Goal: Find specific page/section: Find specific page/section

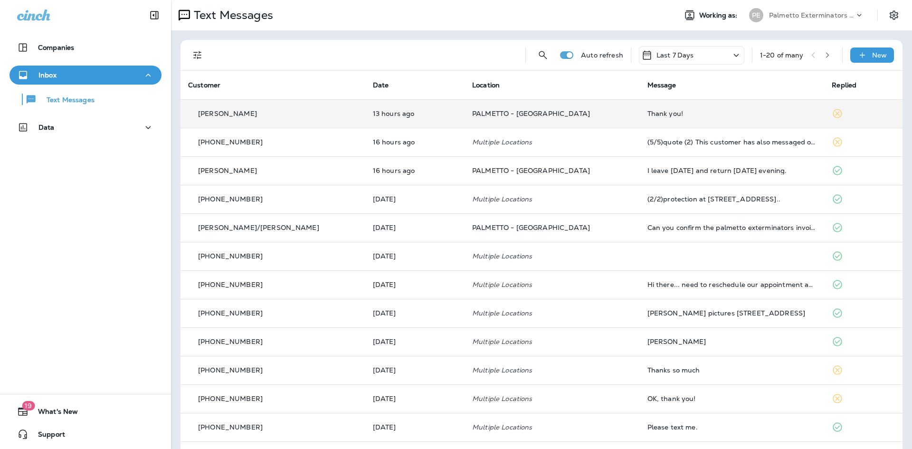
click at [307, 114] on div "[PERSON_NAME]" at bounding box center [273, 114] width 170 height 10
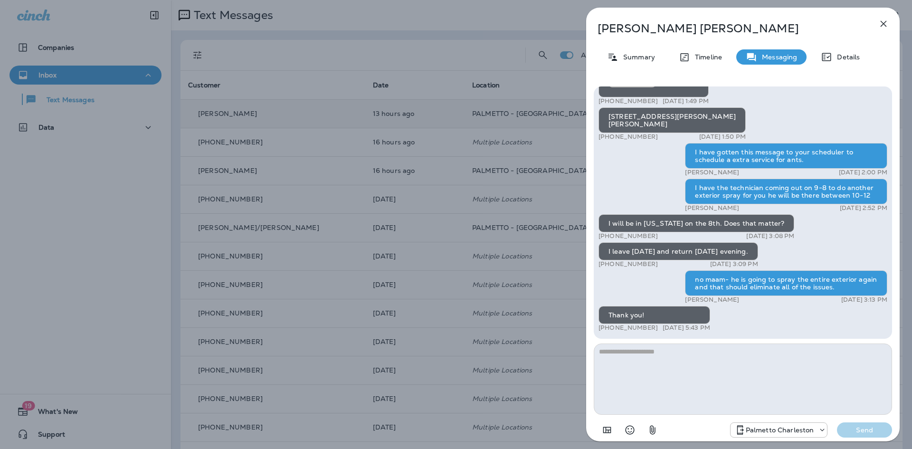
click at [882, 28] on icon "button" at bounding box center [883, 23] width 11 height 11
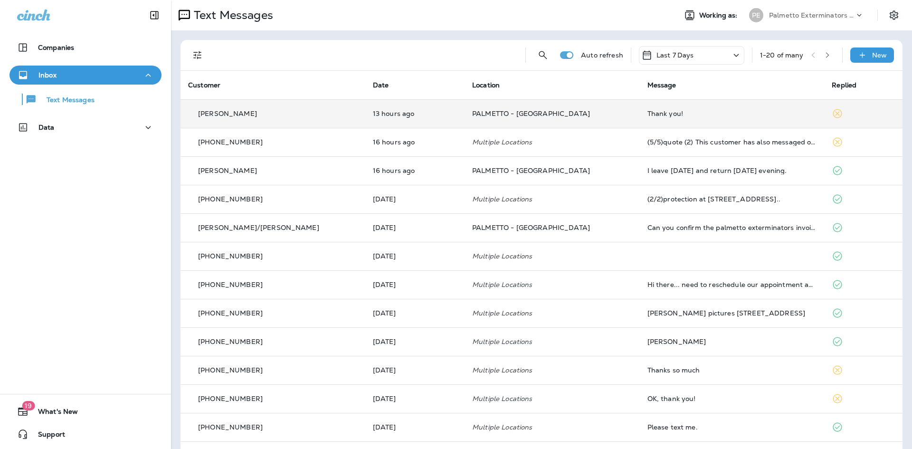
drag, startPoint x: 99, startPoint y: 114, endPoint x: 96, endPoint y: 110, distance: 4.9
click at [98, 114] on div "Companies Inbox Text Messages Data" at bounding box center [85, 89] width 171 height 122
click at [87, 41] on button "Companies" at bounding box center [85, 47] width 152 height 19
